Goal: Information Seeking & Learning: Learn about a topic

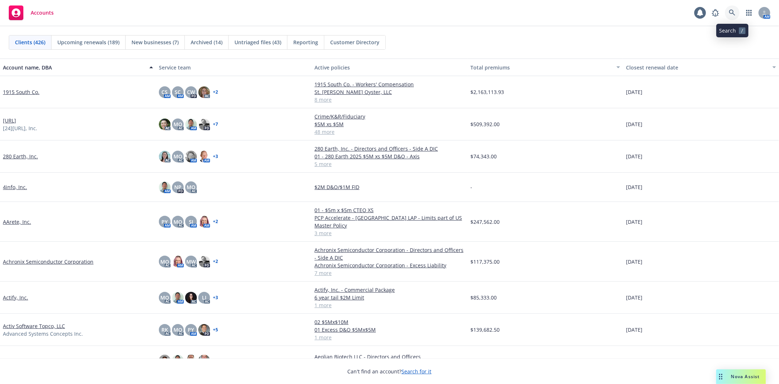
click at [734, 13] on icon at bounding box center [732, 12] width 7 height 7
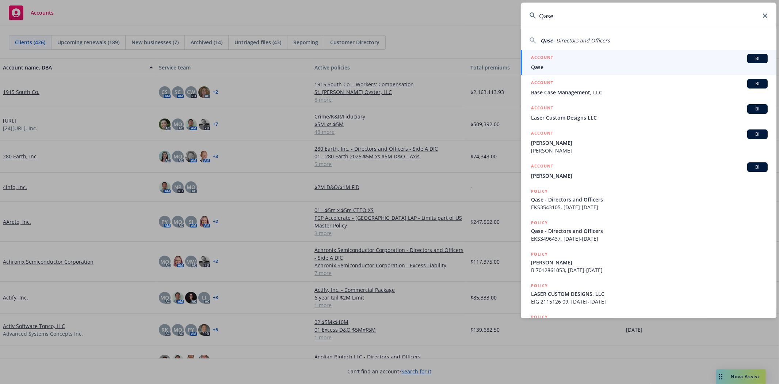
type input "Qase"
click at [547, 65] on span "Qase" at bounding box center [649, 67] width 237 height 8
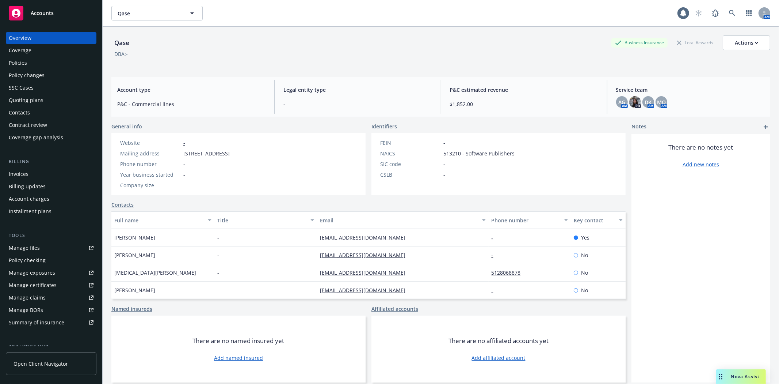
click at [19, 60] on div "Policies" at bounding box center [18, 63] width 18 height 12
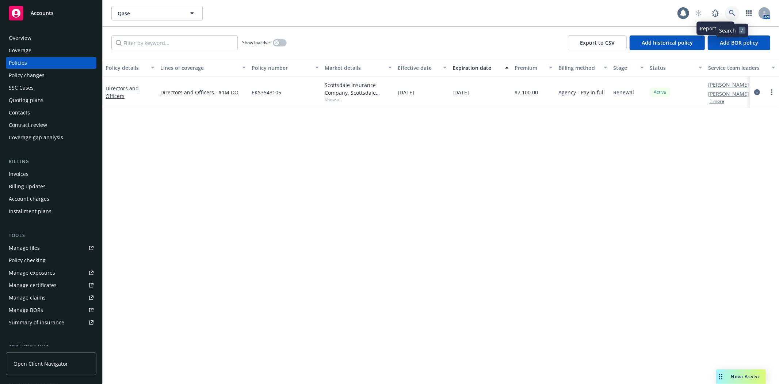
click at [729, 12] on link at bounding box center [732, 13] width 15 height 15
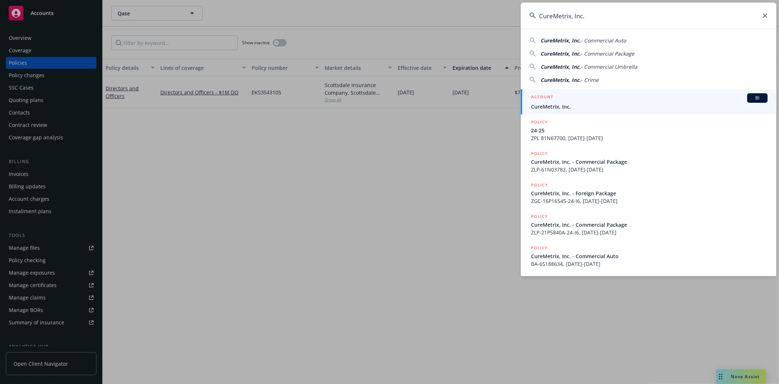
type input "CureMetrix, Inc."
click at [547, 104] on span "CureMetrix, Inc." at bounding box center [649, 107] width 237 height 8
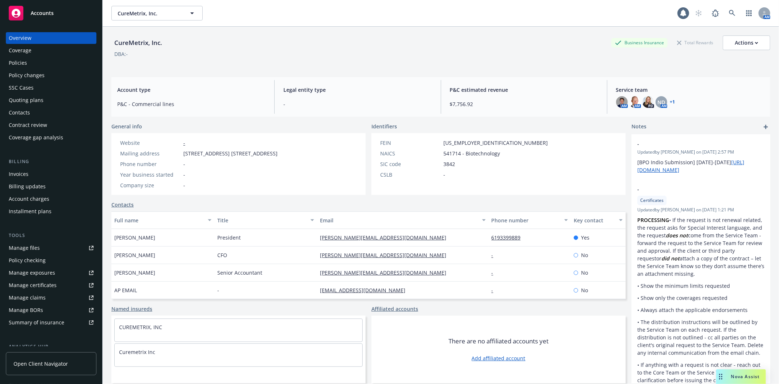
click at [21, 64] on div "Policies" at bounding box center [18, 63] width 18 height 12
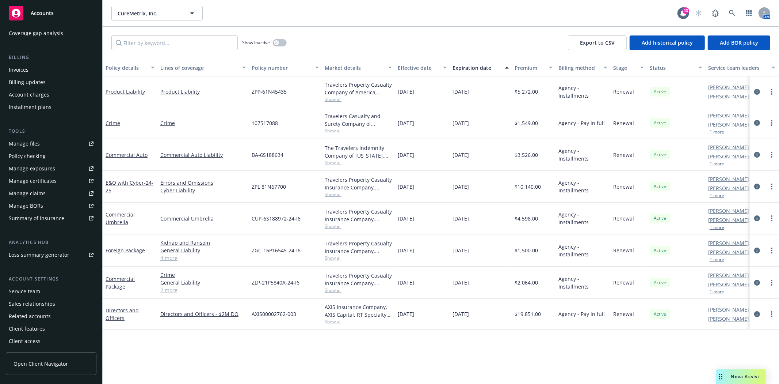
scroll to position [104, 0]
click at [30, 288] on div "Service team" at bounding box center [24, 291] width 31 height 12
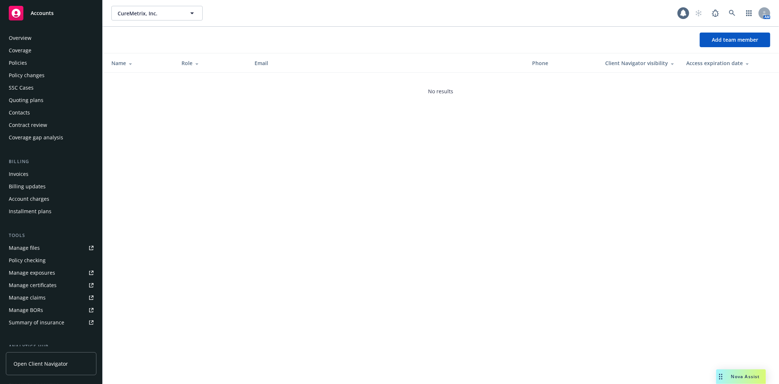
scroll to position [105, 0]
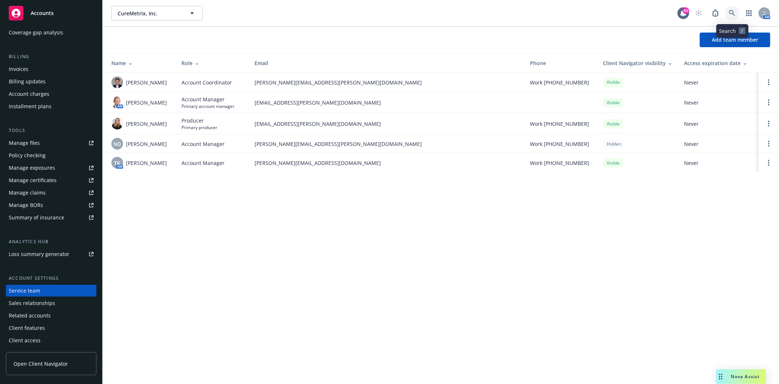
click at [733, 11] on icon at bounding box center [732, 13] width 6 height 6
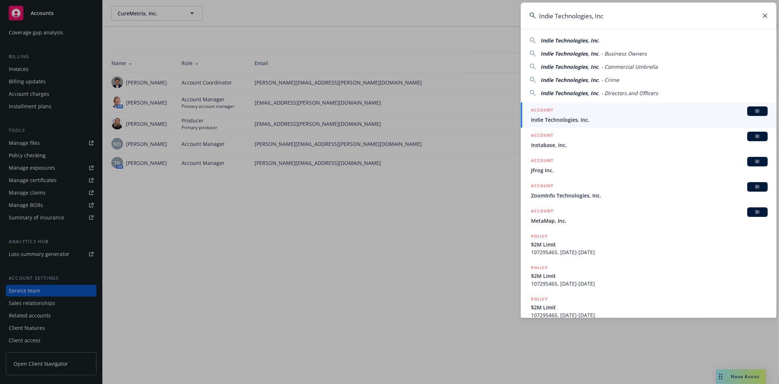
type input "Indie Technologies, Inc"
click at [579, 115] on div "ACCOUNT BI" at bounding box center [649, 110] width 237 height 9
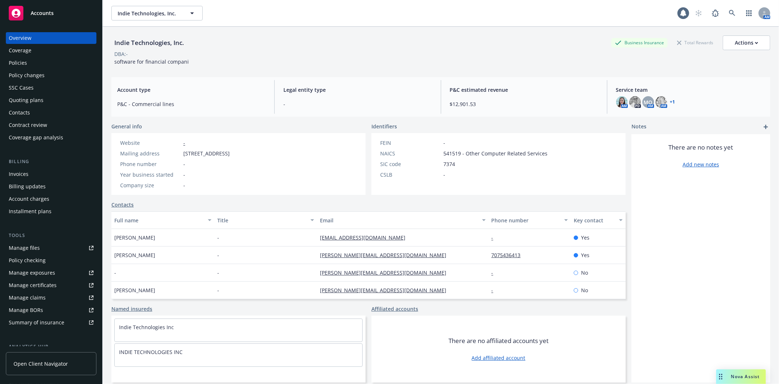
click at [27, 63] on div "Policies" at bounding box center [51, 63] width 85 height 12
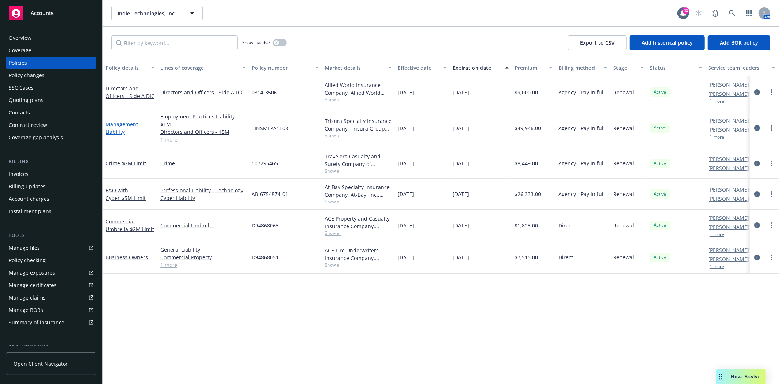
click at [130, 123] on link "Management Liability" at bounding box center [122, 128] width 33 height 15
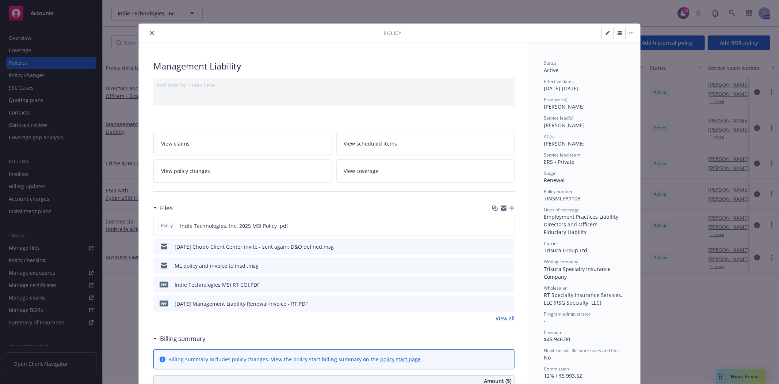
click at [359, 173] on span "View coverage" at bounding box center [361, 171] width 35 height 8
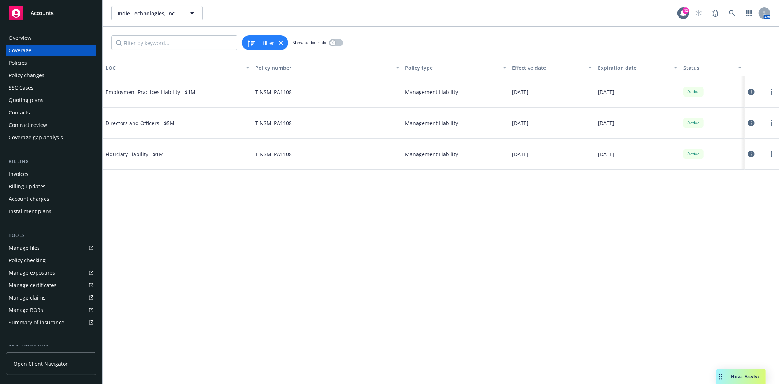
click at [753, 91] on icon at bounding box center [751, 91] width 7 height 7
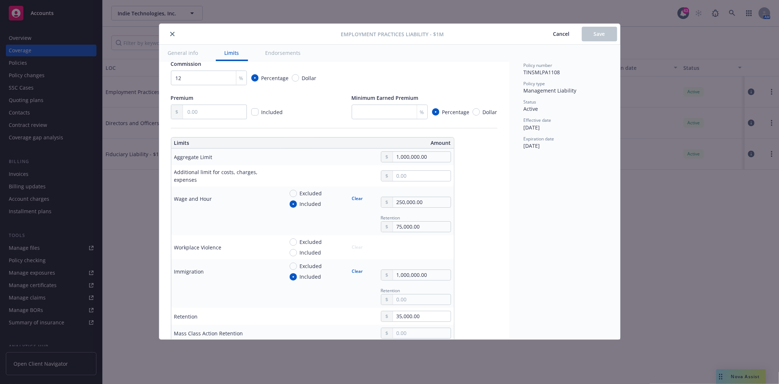
scroll to position [243, 0]
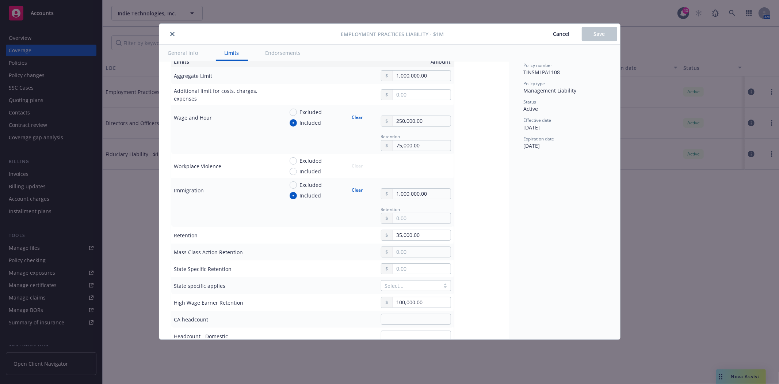
click at [174, 33] on button "close" at bounding box center [172, 34] width 9 height 9
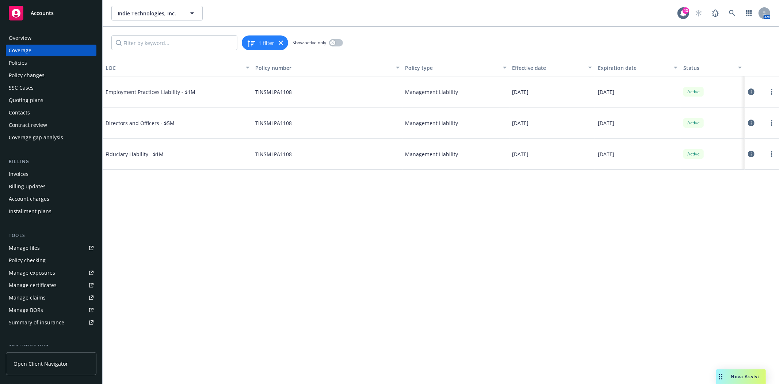
click at [752, 121] on icon at bounding box center [751, 122] width 7 height 7
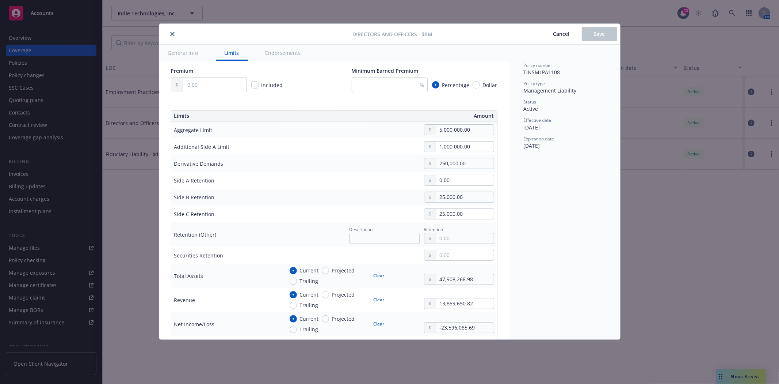
scroll to position [243, 0]
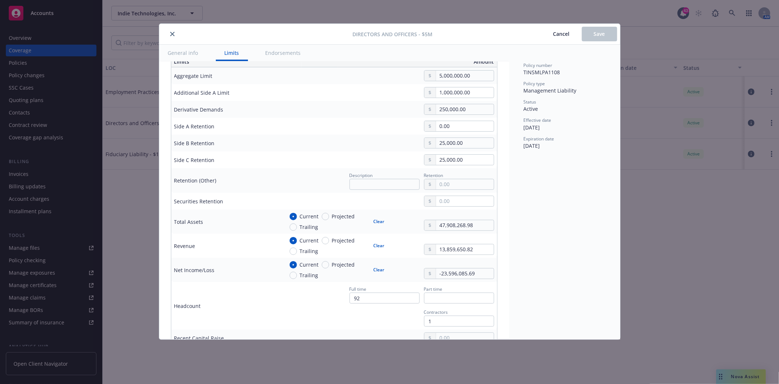
click at [175, 34] on button "close" at bounding box center [172, 34] width 9 height 9
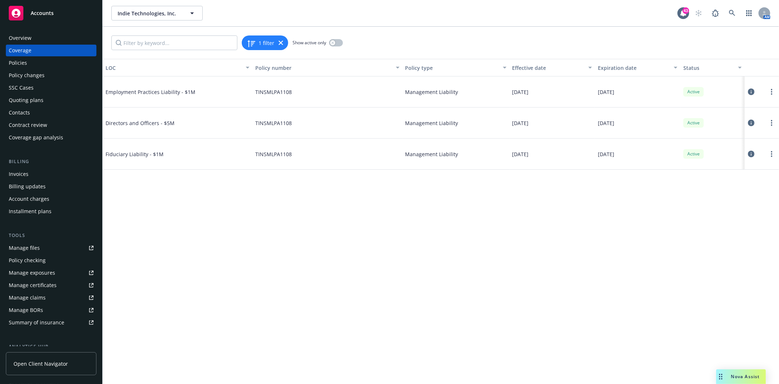
click at [752, 153] on icon at bounding box center [751, 154] width 7 height 7
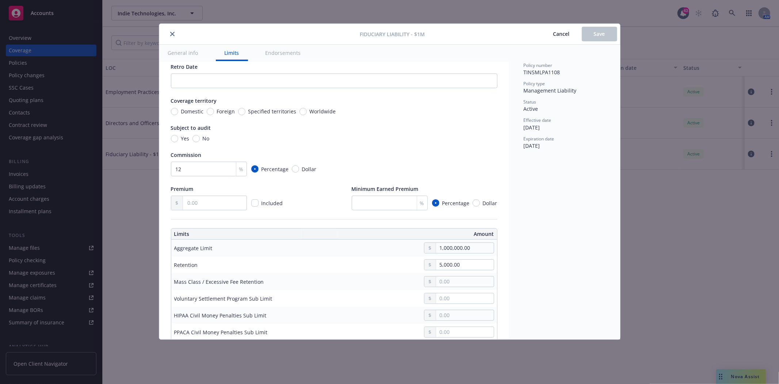
scroll to position [81, 0]
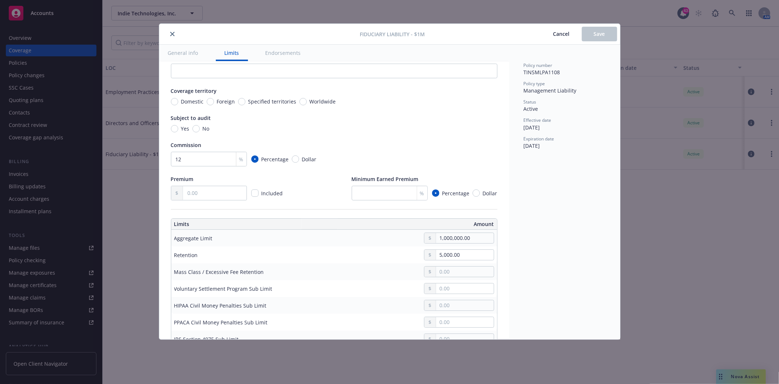
click at [174, 34] on icon "close" at bounding box center [172, 34] width 4 height 4
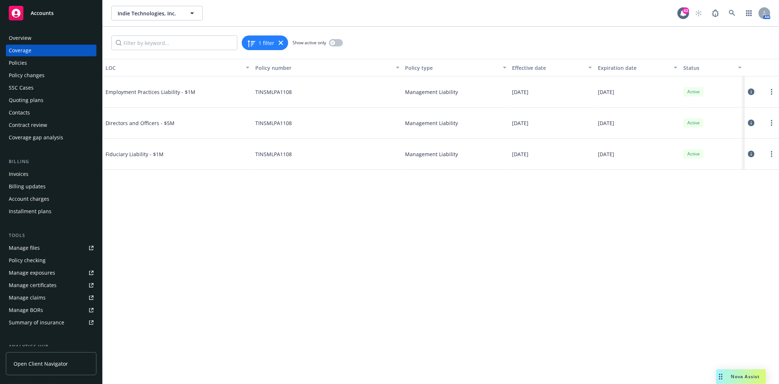
click at [38, 61] on div "Policies" at bounding box center [51, 63] width 85 height 12
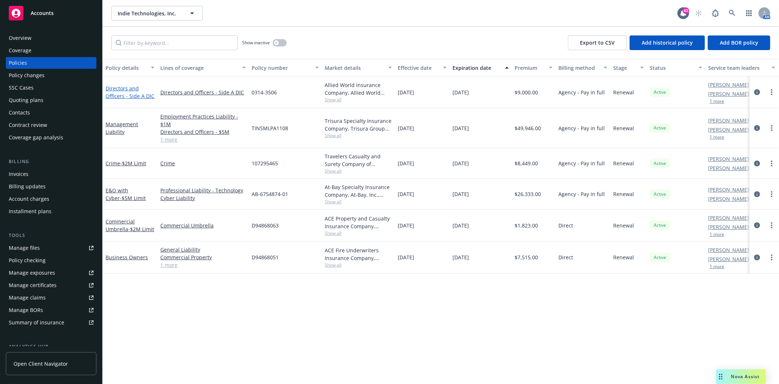
click at [121, 96] on link "Directors and Officers - Side A DIC" at bounding box center [130, 92] width 49 height 15
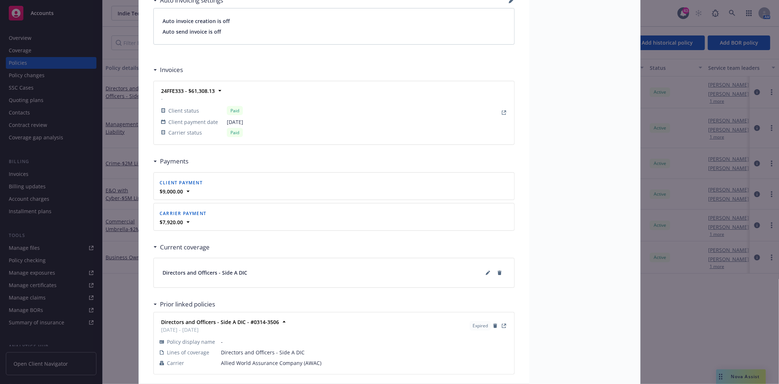
scroll to position [649, 0]
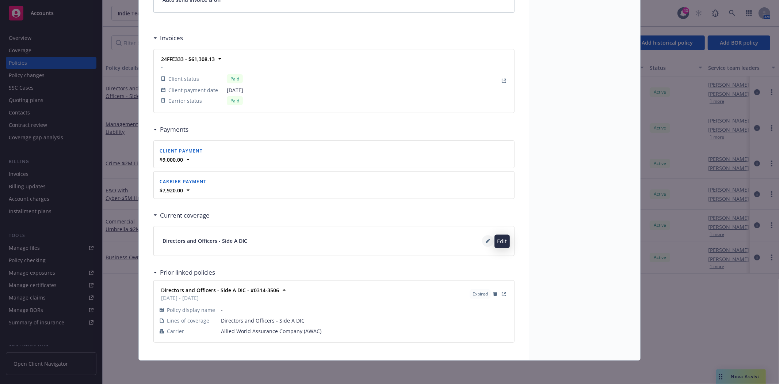
click at [482, 243] on button at bounding box center [488, 241] width 12 height 12
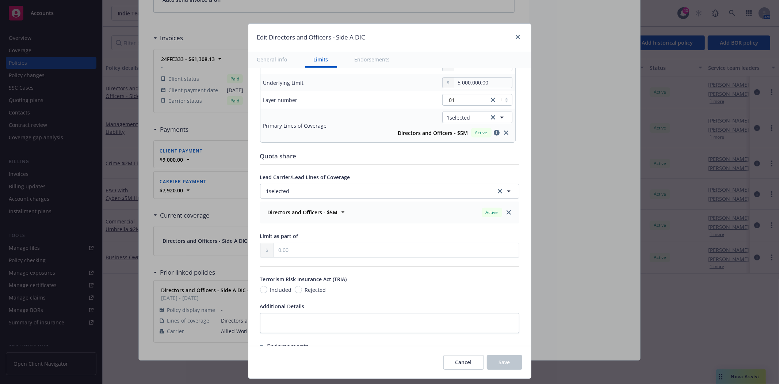
scroll to position [195, 0]
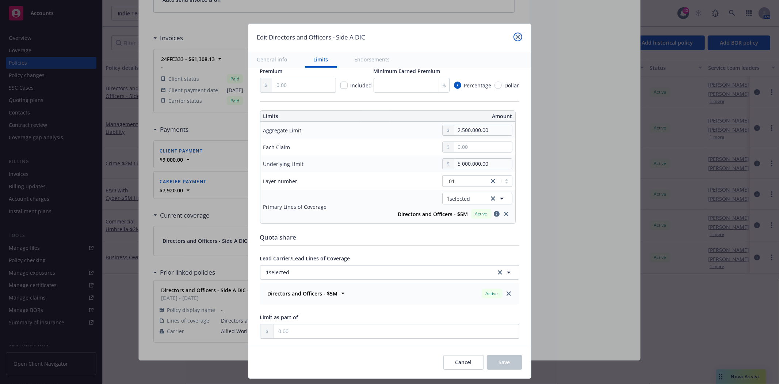
click at [516, 35] on icon "close" at bounding box center [518, 37] width 4 height 4
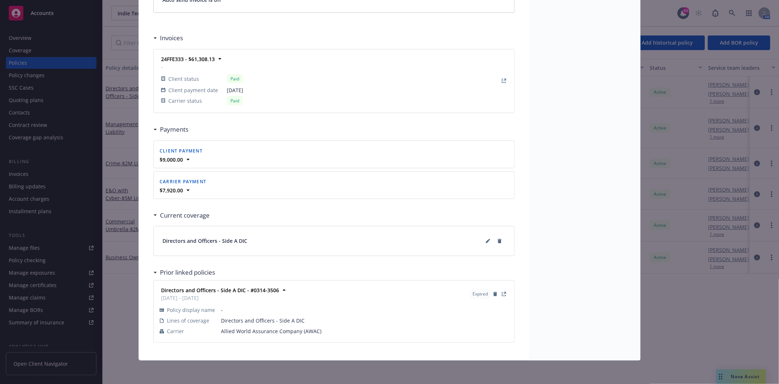
click at [154, 272] on icon at bounding box center [155, 271] width 3 height 1
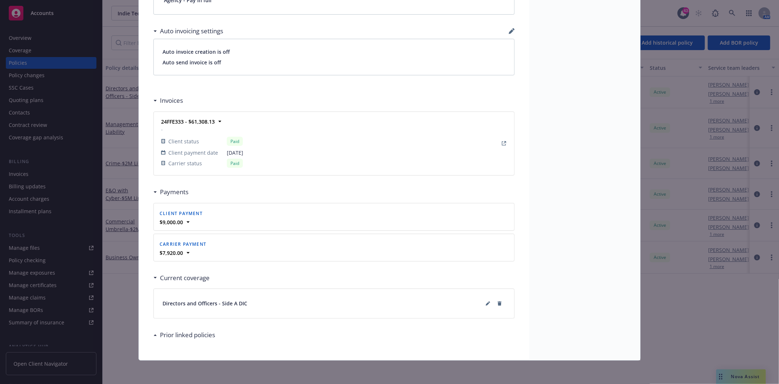
scroll to position [587, 0]
click at [153, 336] on div "Prior linked policies" at bounding box center [184, 334] width 62 height 9
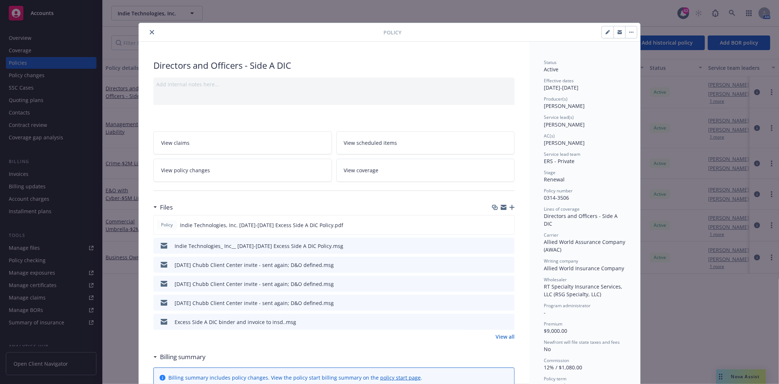
scroll to position [0, 0]
click at [150, 31] on icon "close" at bounding box center [152, 33] width 4 height 4
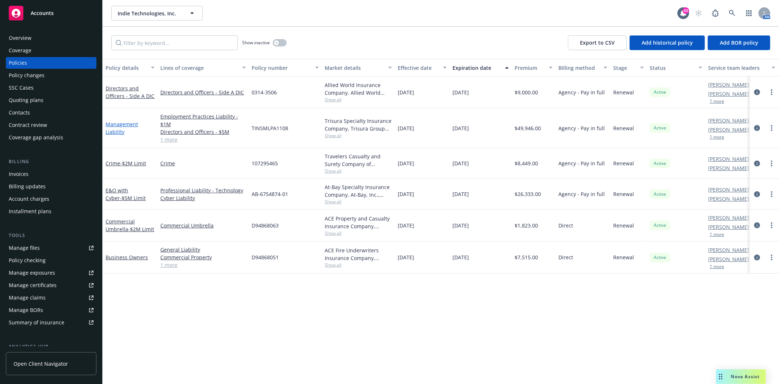
click at [118, 132] on link "Management Liability" at bounding box center [122, 128] width 33 height 15
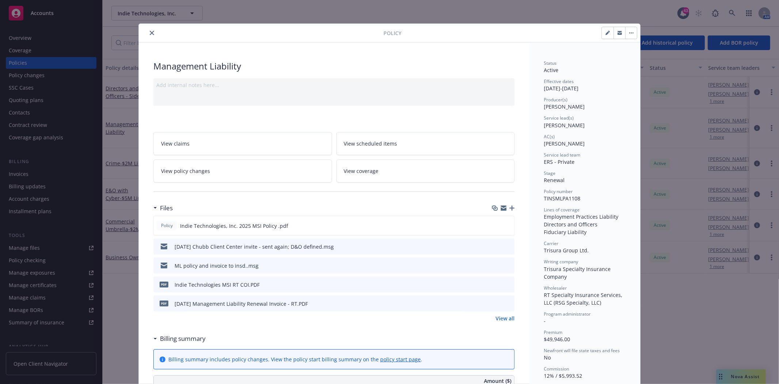
click at [150, 32] on icon "close" at bounding box center [152, 33] width 4 height 4
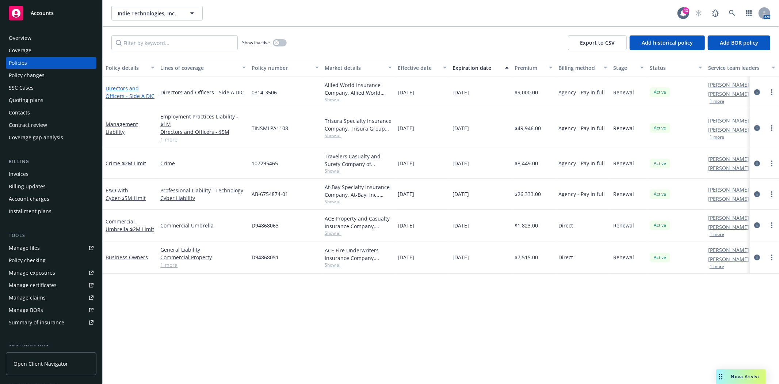
click at [127, 96] on link "Directors and Officers - Side A DIC" at bounding box center [130, 92] width 49 height 15
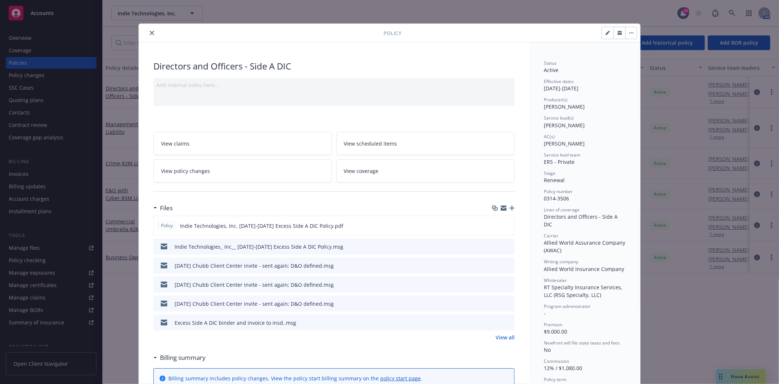
click at [606, 32] on icon "button" at bounding box center [608, 33] width 4 height 4
select select "RENEWAL"
select select "12"
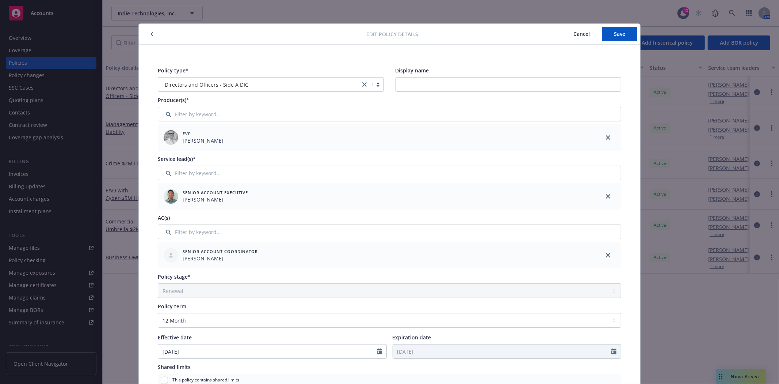
click at [151, 34] on icon "button" at bounding box center [152, 34] width 3 height 4
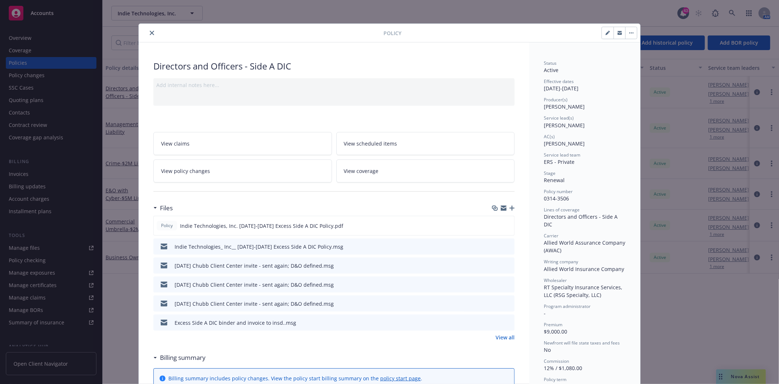
click at [627, 35] on button "button" at bounding box center [631, 33] width 12 height 12
click at [150, 32] on icon "close" at bounding box center [152, 33] width 4 height 4
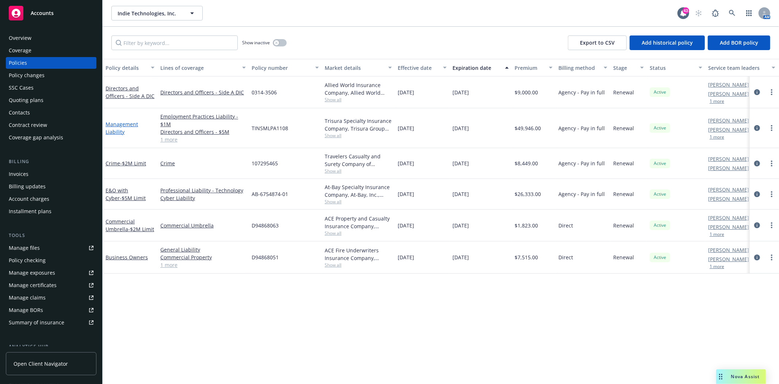
click at [112, 130] on link "Management Liability" at bounding box center [122, 128] width 33 height 15
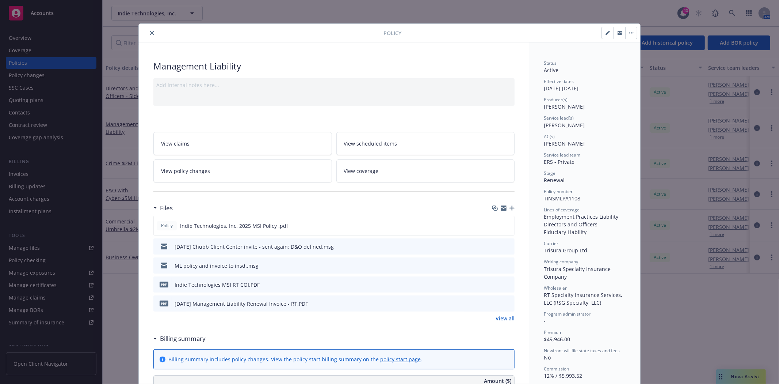
scroll to position [22, 0]
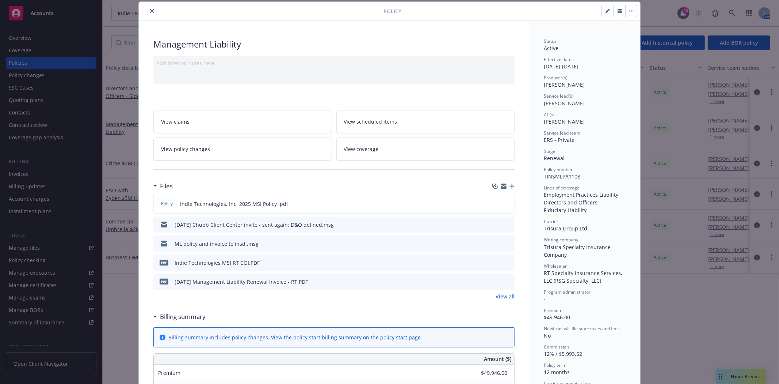
click at [606, 9] on icon "button" at bounding box center [608, 11] width 4 height 4
select select "RENEWAL"
select select "12"
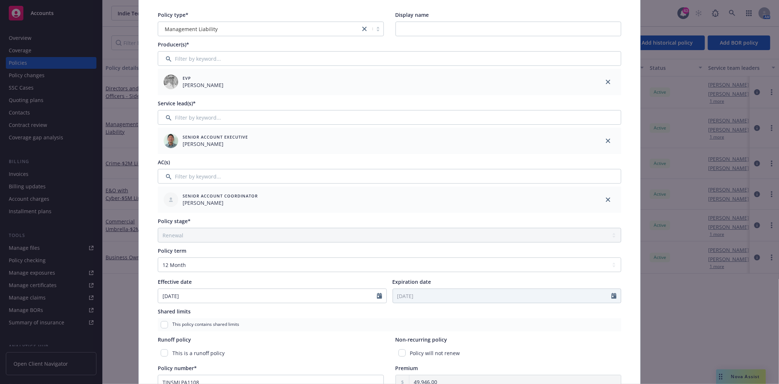
scroll to position [0, 0]
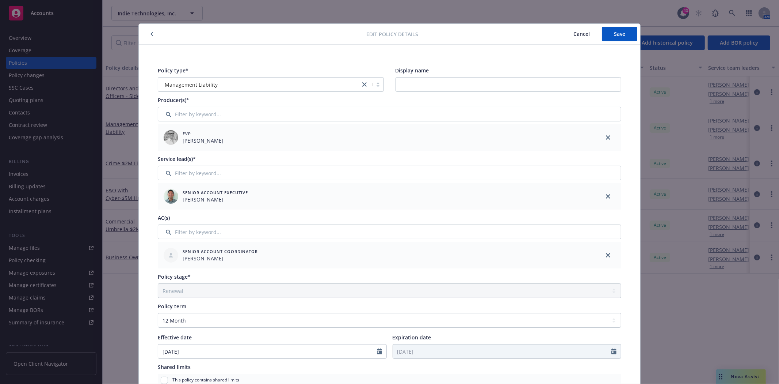
click at [151, 34] on button "button" at bounding box center [152, 34] width 9 height 9
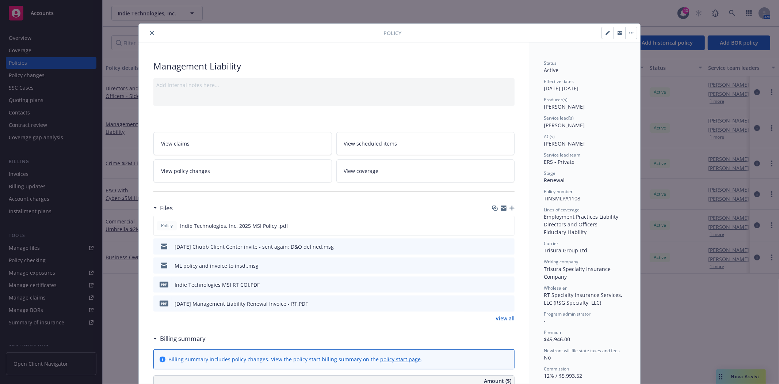
click at [630, 31] on button "button" at bounding box center [631, 33] width 12 height 12
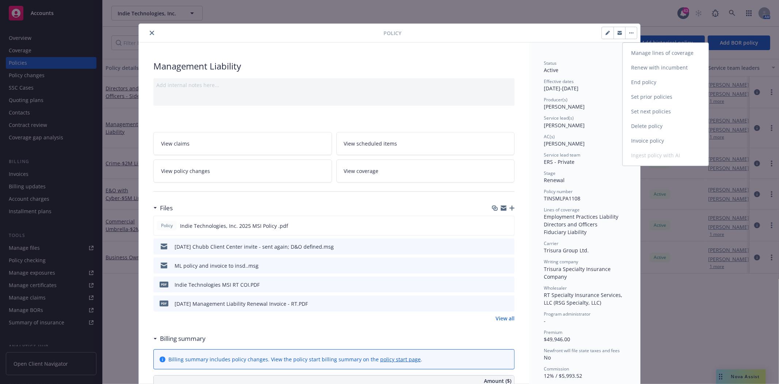
click at [646, 113] on link "Set next policies" at bounding box center [666, 111] width 86 height 15
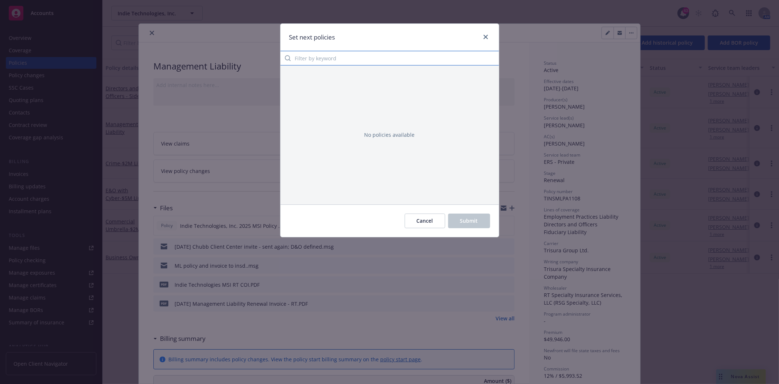
click at [310, 57] on input "Filter by keyword" at bounding box center [390, 58] width 218 height 15
type input "dir"
click at [435, 220] on button "Cancel" at bounding box center [425, 220] width 41 height 15
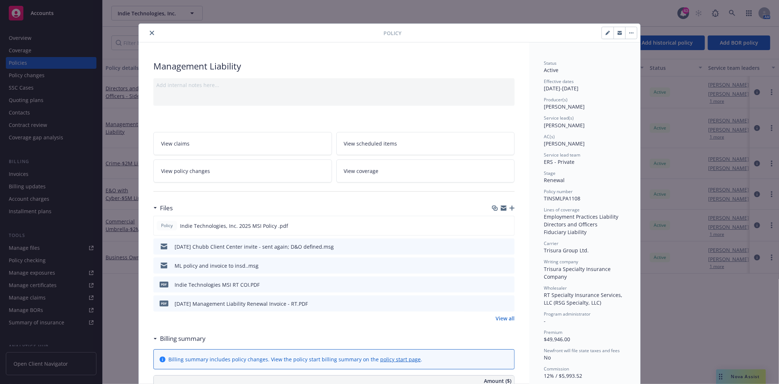
click at [151, 32] on button "close" at bounding box center [152, 32] width 9 height 9
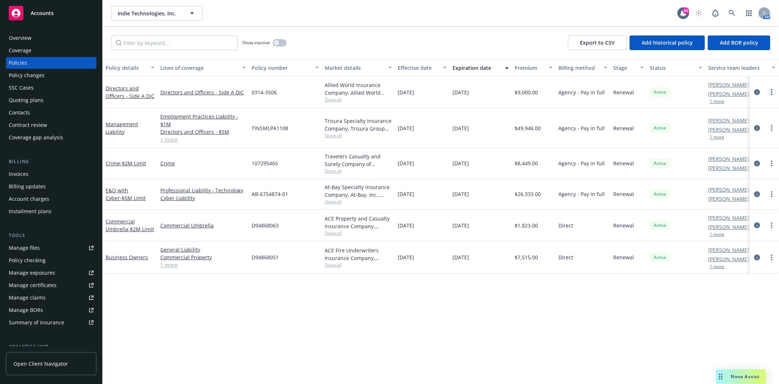
click at [773, 92] on link "more" at bounding box center [772, 92] width 9 height 9
click at [566, 316] on div "Policy details Lines of coverage Policy number Market details Effective date Ex…" at bounding box center [441, 221] width 677 height 325
click at [771, 129] on link "more" at bounding box center [772, 127] width 9 height 9
click at [673, 291] on div "Policy details Lines of coverage Policy number Market details Effective date Ex…" at bounding box center [441, 221] width 677 height 325
click at [757, 128] on icon "circleInformation" at bounding box center [757, 128] width 6 height 6
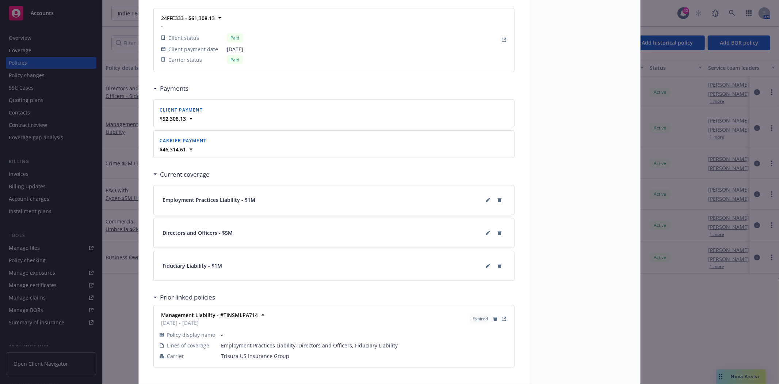
scroll to position [697, 0]
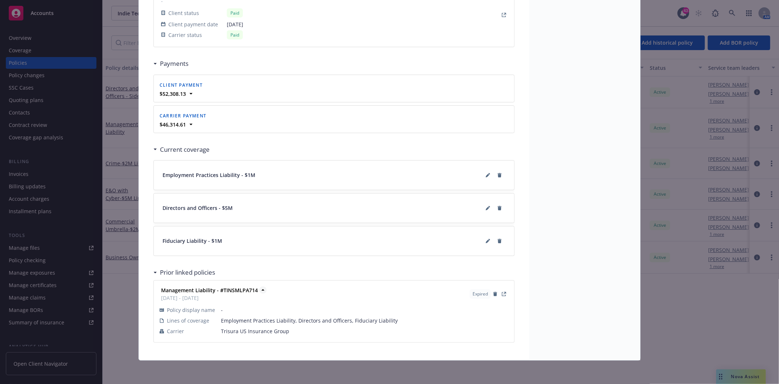
click at [262, 290] on icon at bounding box center [263, 289] width 3 height 1
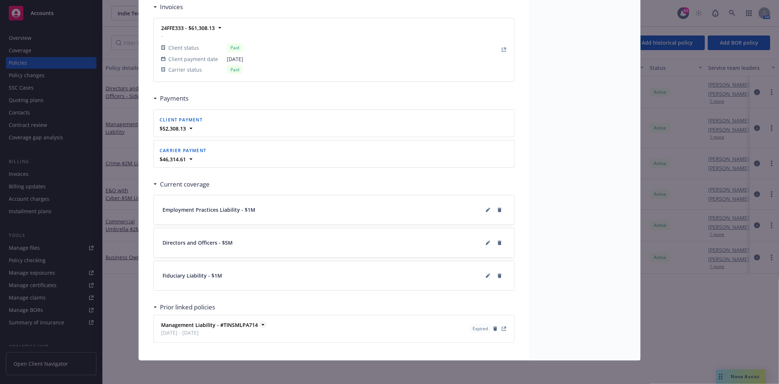
scroll to position [662, 0]
click at [250, 323] on strong "Management Liability - #TINSMLPA714" at bounding box center [209, 324] width 97 height 7
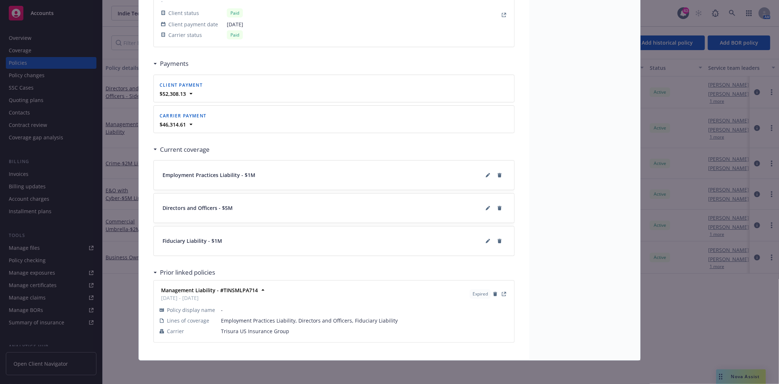
scroll to position [697, 0]
click at [493, 294] on icon "button" at bounding box center [495, 294] width 4 height 4
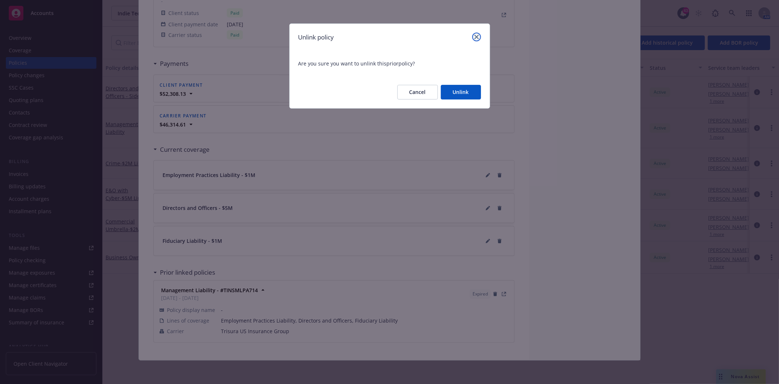
click at [477, 37] on icon "close" at bounding box center [477, 37] width 4 height 4
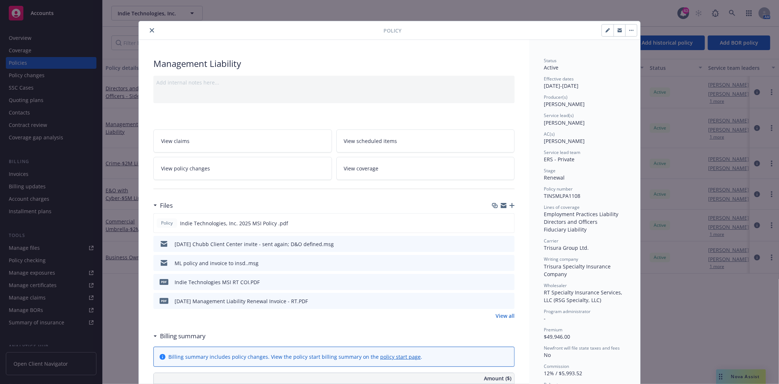
scroll to position [0, 0]
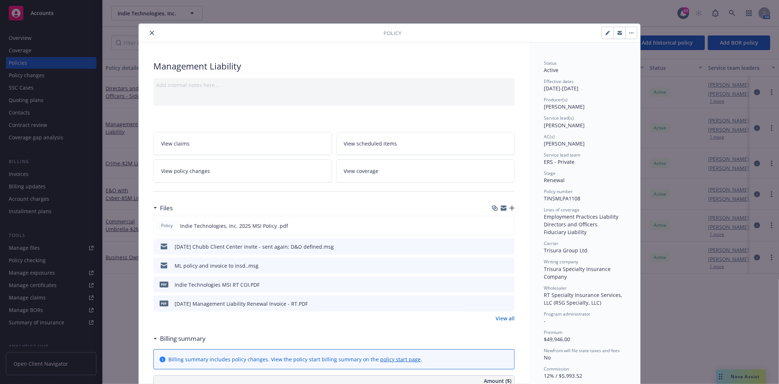
click at [602, 34] on button "button" at bounding box center [608, 33] width 12 height 12
select select "RENEWAL"
select select "12"
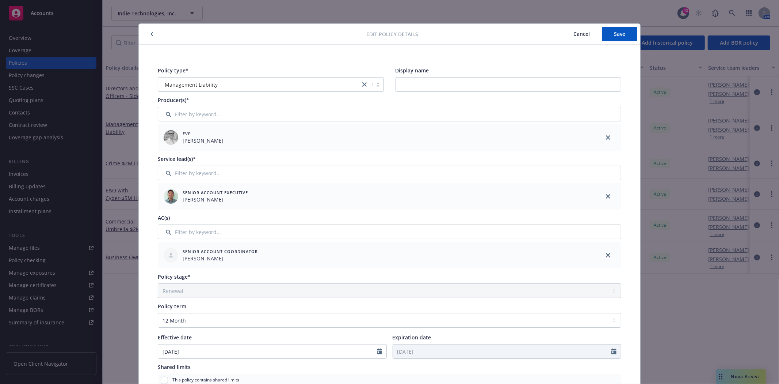
click at [151, 34] on button "button" at bounding box center [152, 34] width 9 height 9
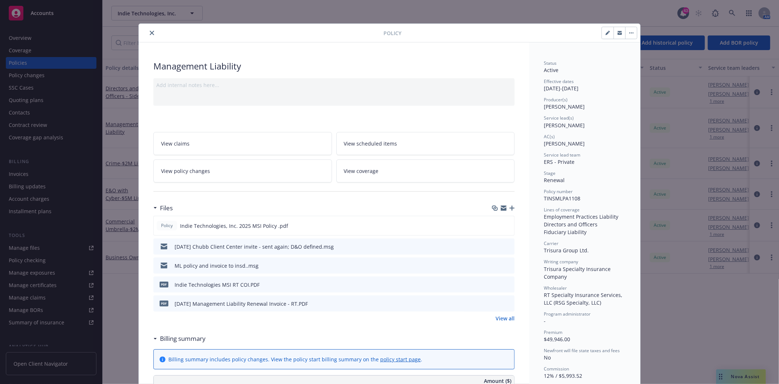
click at [149, 35] on button "close" at bounding box center [152, 32] width 9 height 9
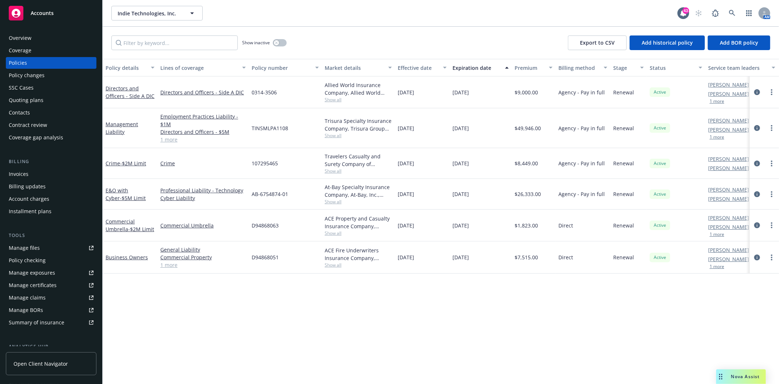
click at [19, 49] on div "Coverage" at bounding box center [20, 51] width 23 height 12
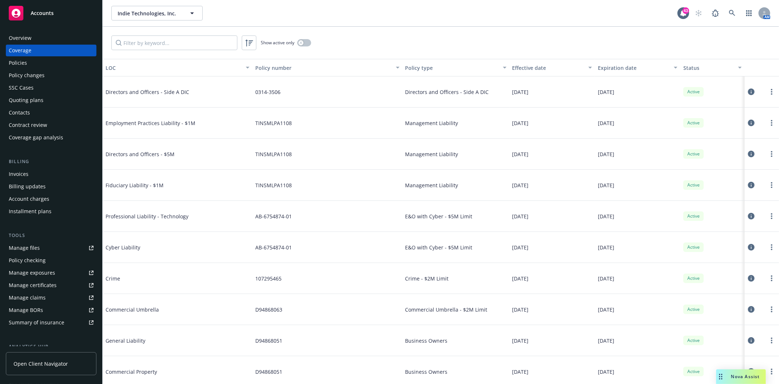
click at [748, 91] on icon at bounding box center [751, 91] width 7 height 7
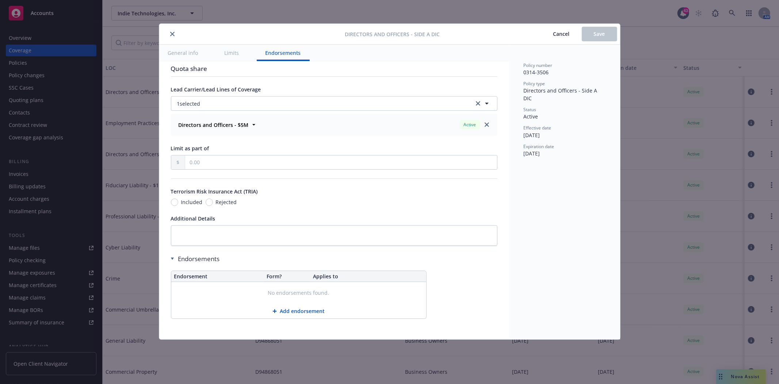
scroll to position [276, 0]
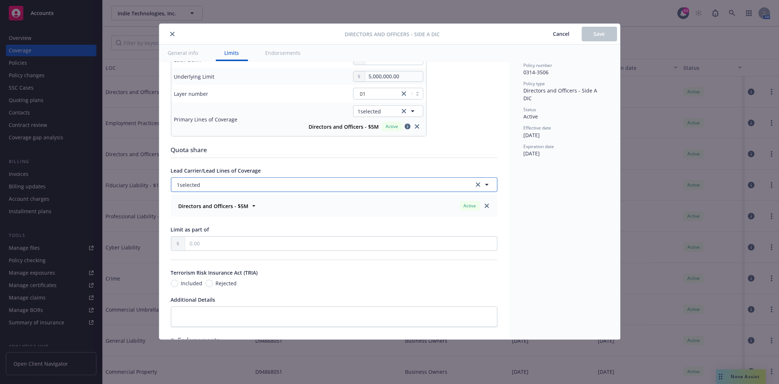
click at [485, 185] on icon "button" at bounding box center [487, 185] width 4 height 2
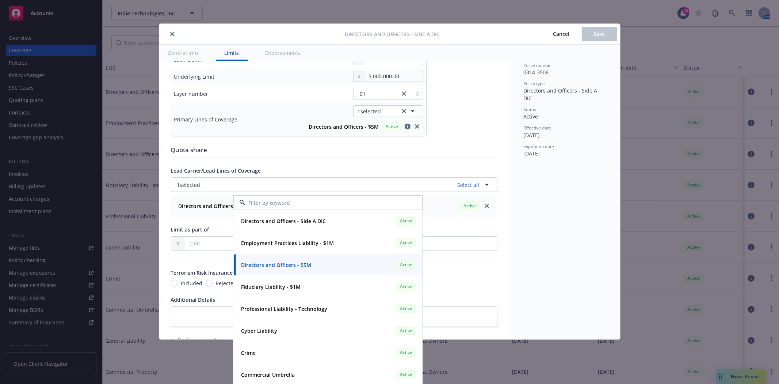
click at [562, 194] on div "Policy number 0314-3506 Policy type Directors and Officers - Side A DIC Status …" at bounding box center [564, 192] width 111 height 294
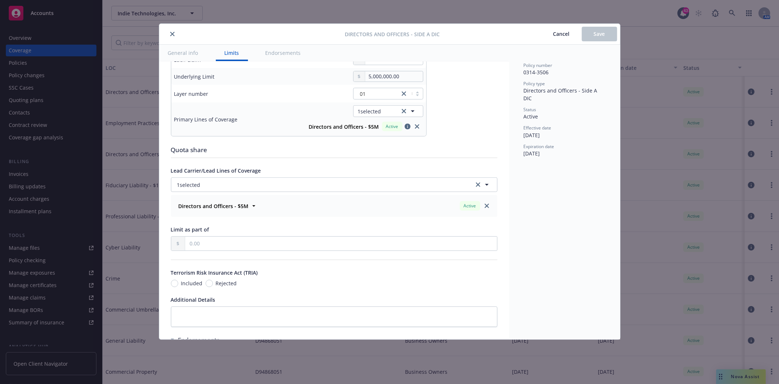
scroll to position [195, 0]
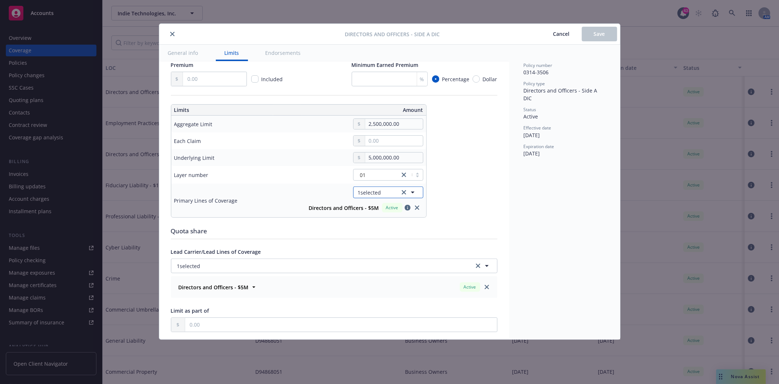
click at [415, 193] on icon "button" at bounding box center [412, 192] width 9 height 9
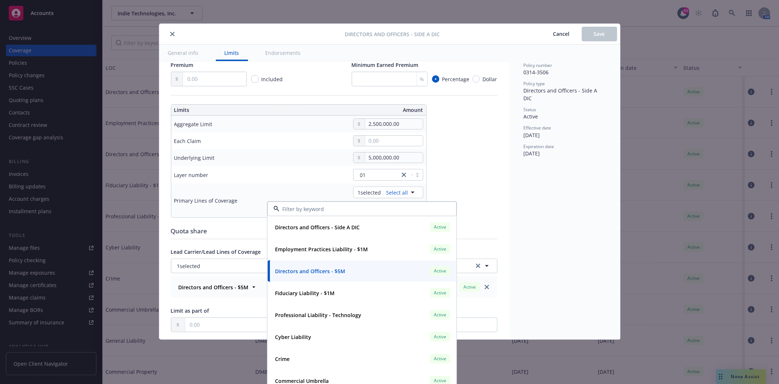
click at [478, 178] on div "Display name Coverage trigger Claims-Made Claims-Made and Reported Retro Date C…" at bounding box center [334, 184] width 327 height 612
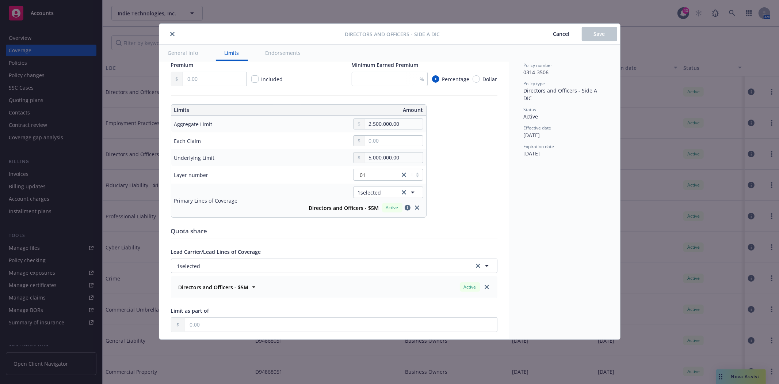
click at [172, 34] on icon "close" at bounding box center [172, 34] width 4 height 4
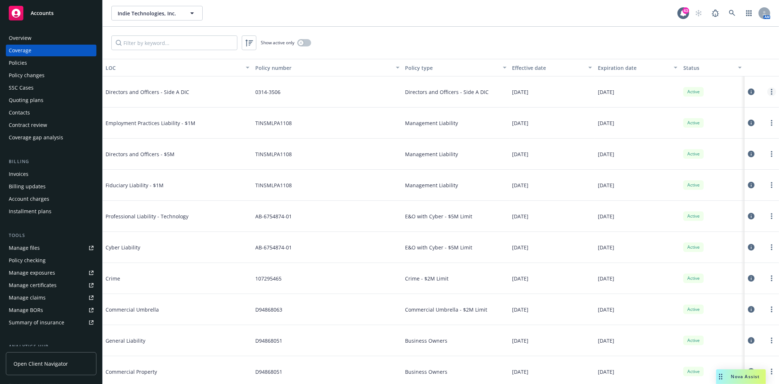
click at [771, 91] on icon "more" at bounding box center [771, 92] width 1 height 6
click at [714, 152] on link "View LOCs on the same policy" at bounding box center [722, 150] width 96 height 15
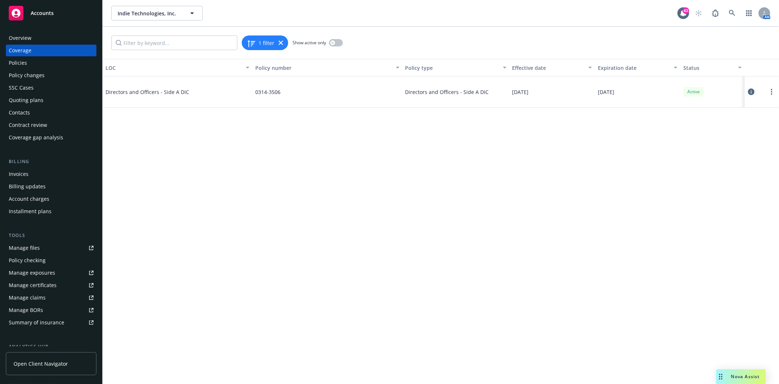
click at [753, 92] on icon at bounding box center [751, 91] width 7 height 7
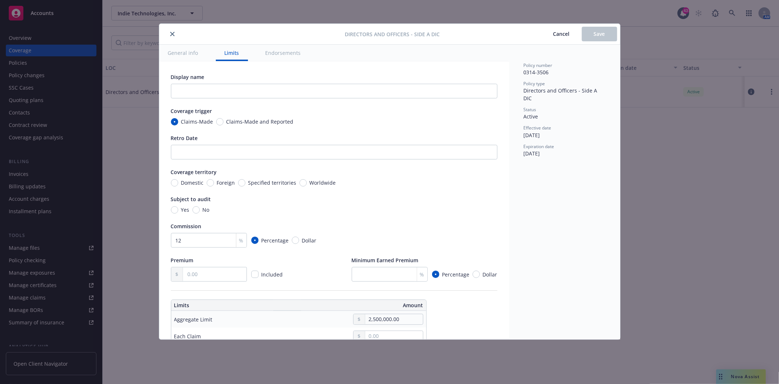
click at [559, 33] on span "Cancel" at bounding box center [562, 33] width 16 height 7
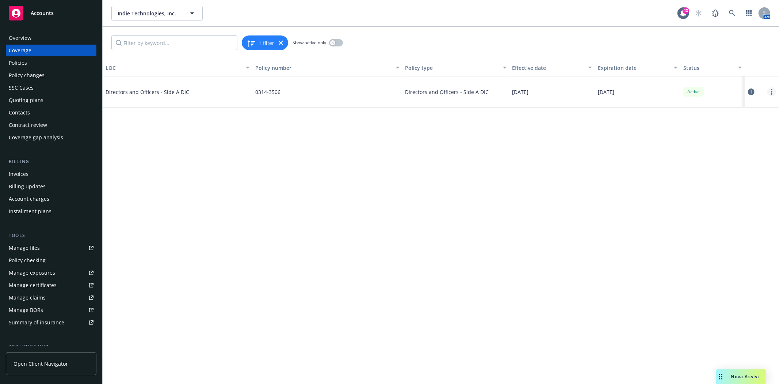
click at [772, 93] on icon "more" at bounding box center [771, 92] width 1 height 6
click at [45, 55] on div "Coverage" at bounding box center [51, 51] width 85 height 12
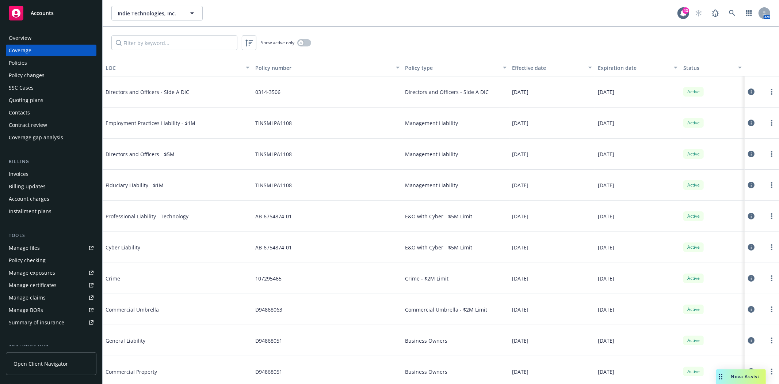
click at [34, 61] on div "Policies" at bounding box center [51, 63] width 85 height 12
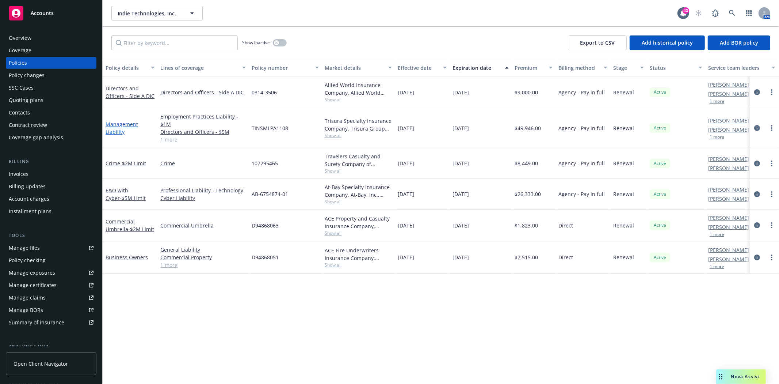
click at [128, 122] on link "Management Liability" at bounding box center [122, 128] width 33 height 15
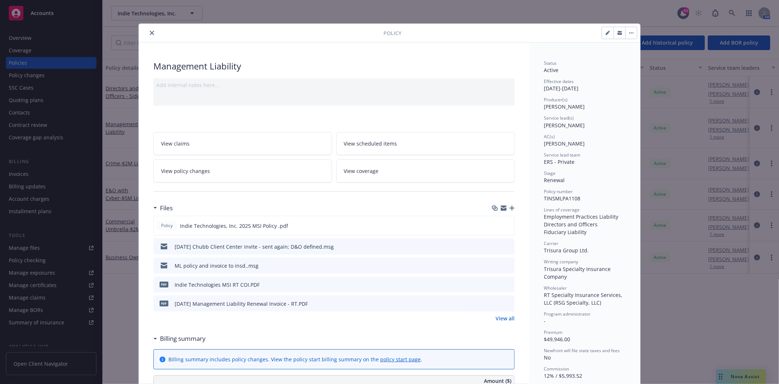
click at [150, 30] on button "close" at bounding box center [152, 32] width 9 height 9
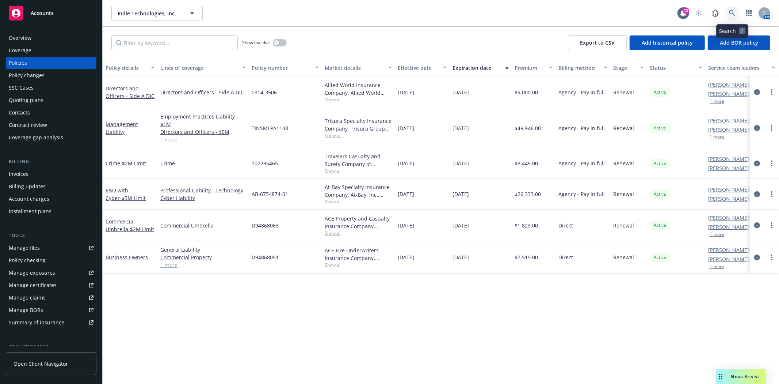
click at [731, 15] on icon at bounding box center [732, 13] width 7 height 7
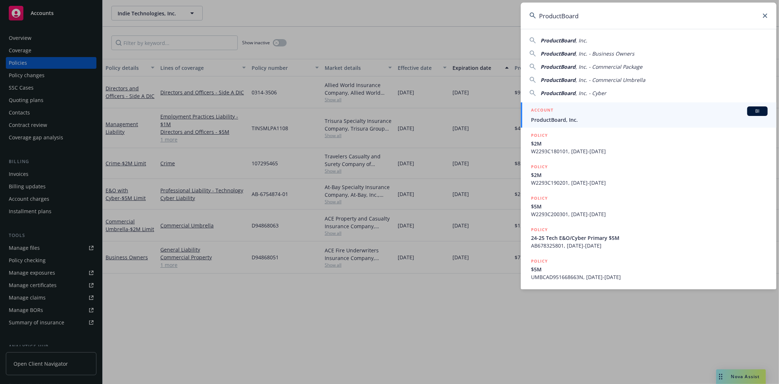
type input "ProductBoard"
click at [564, 117] on span "ProductBoard, Inc." at bounding box center [649, 120] width 237 height 8
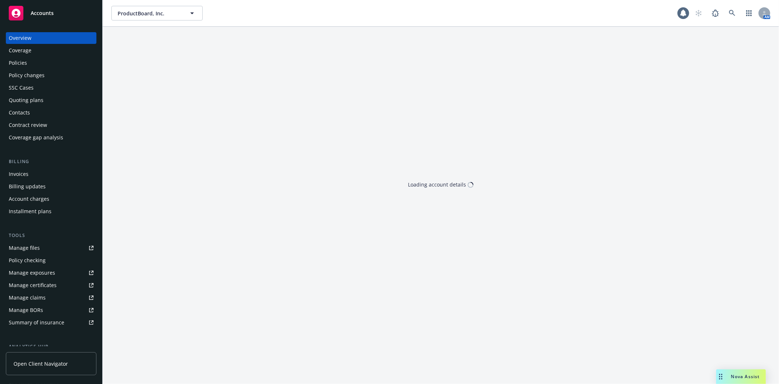
click at [33, 65] on div "Policies" at bounding box center [51, 63] width 85 height 12
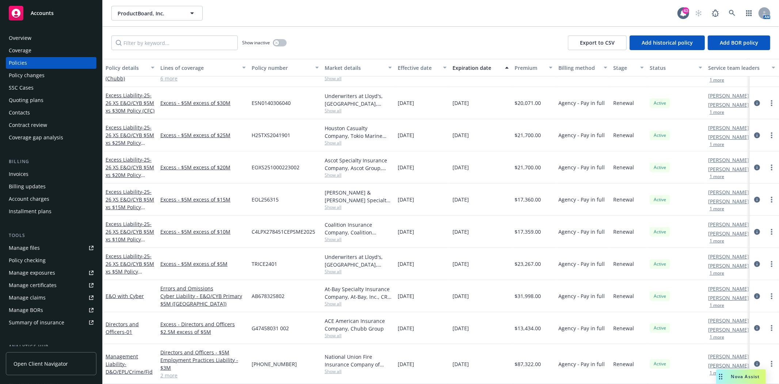
scroll to position [203, 0]
click at [125, 353] on link "Management Liability - D&O/EPL/Crime/Fid" at bounding box center [129, 364] width 47 height 22
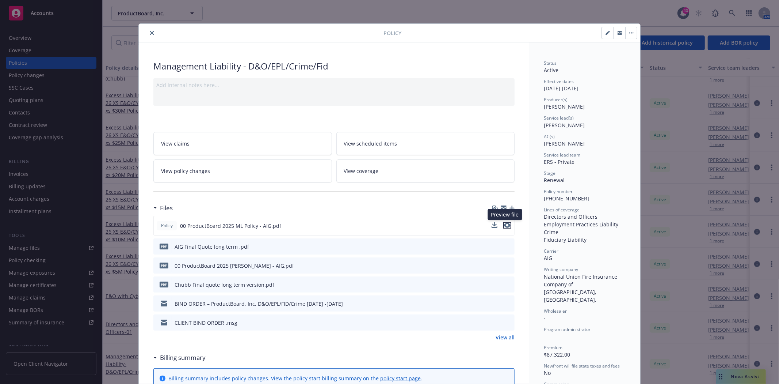
click at [505, 224] on icon "preview file" at bounding box center [507, 225] width 7 height 5
drag, startPoint x: 148, startPoint y: 34, endPoint x: 156, endPoint y: 37, distance: 8.6
click at [150, 34] on icon "close" at bounding box center [152, 33] width 4 height 4
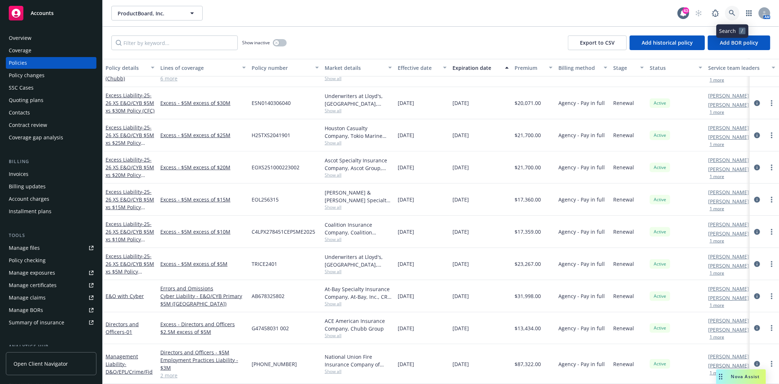
click at [735, 11] on icon at bounding box center [732, 13] width 7 height 7
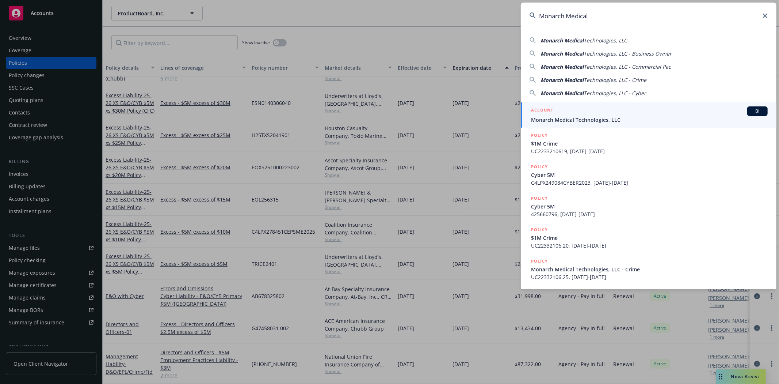
type input "Monarch Medical"
click at [556, 120] on span "Monarch Medical Technologies, LLC" at bounding box center [649, 120] width 237 height 8
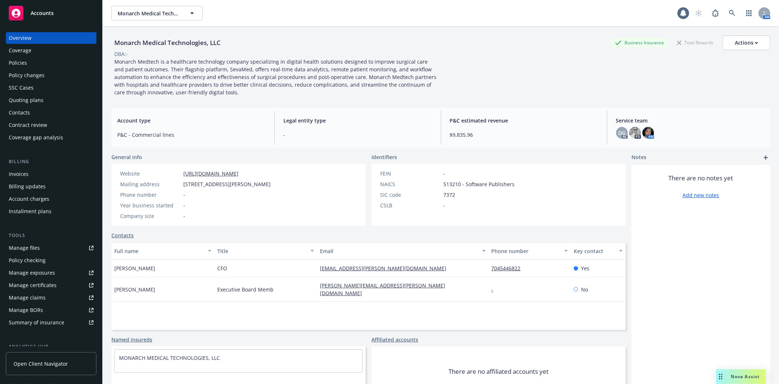
click at [27, 61] on div "Policies" at bounding box center [51, 63] width 85 height 12
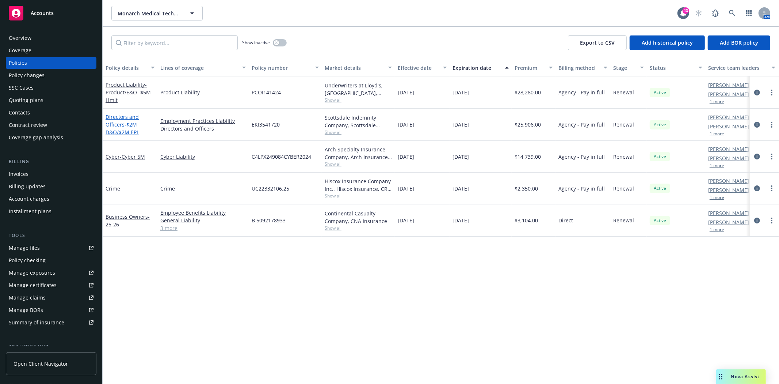
click at [118, 123] on link "Directors and Officers - $2M D&O/$2M EPL" at bounding box center [123, 124] width 34 height 22
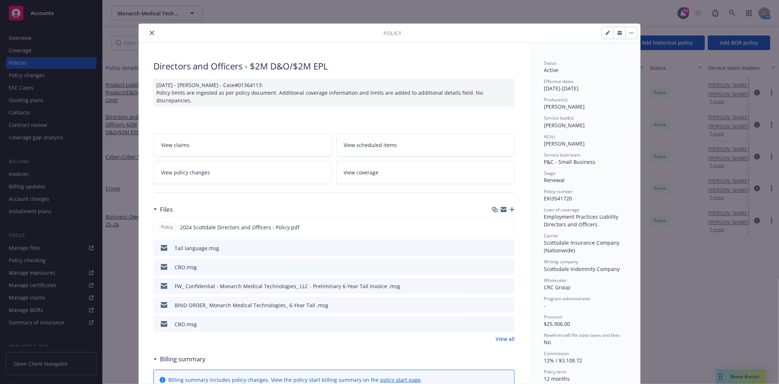
click at [505, 247] on icon "preview file" at bounding box center [508, 247] width 7 height 5
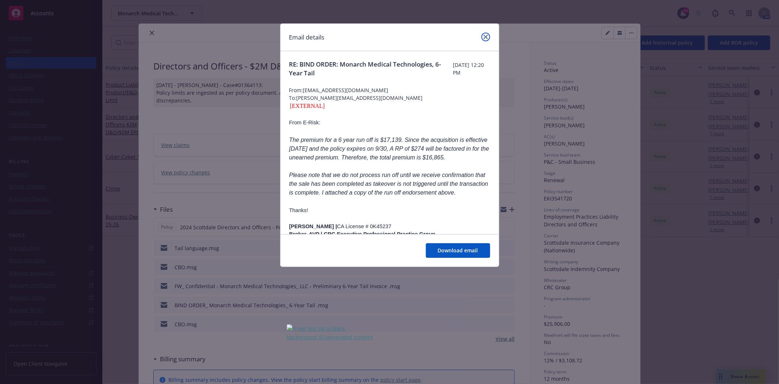
click at [486, 35] on icon "close" at bounding box center [486, 37] width 4 height 4
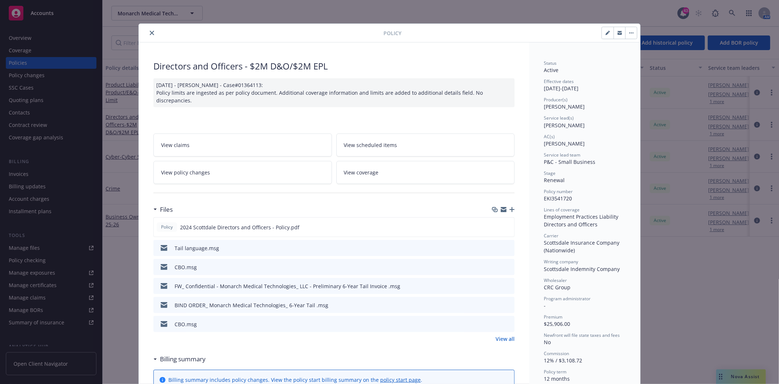
click at [505, 264] on icon "preview file" at bounding box center [508, 266] width 7 height 5
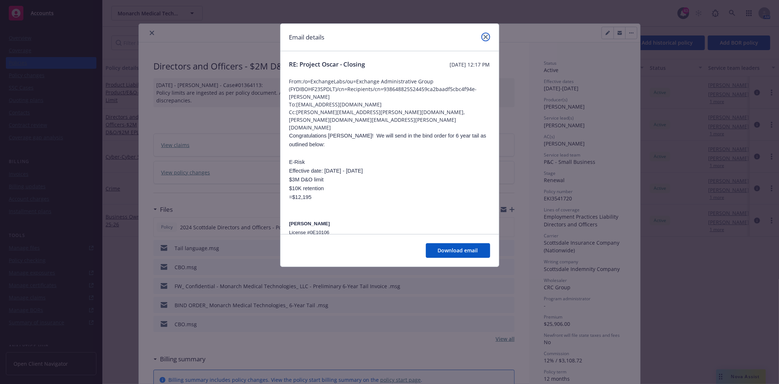
click at [485, 37] on icon "close" at bounding box center [486, 37] width 4 height 4
